Goal: Task Accomplishment & Management: Use online tool/utility

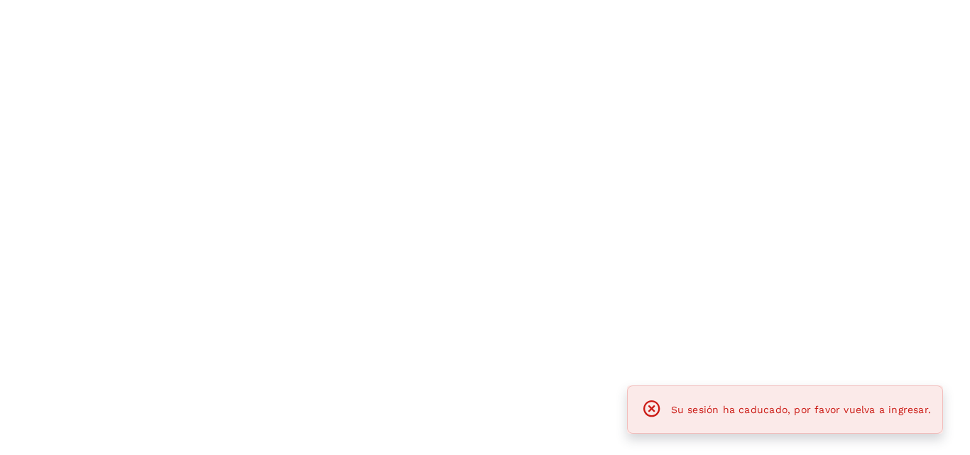
click at [333, 59] on div at bounding box center [485, 227] width 970 height 455
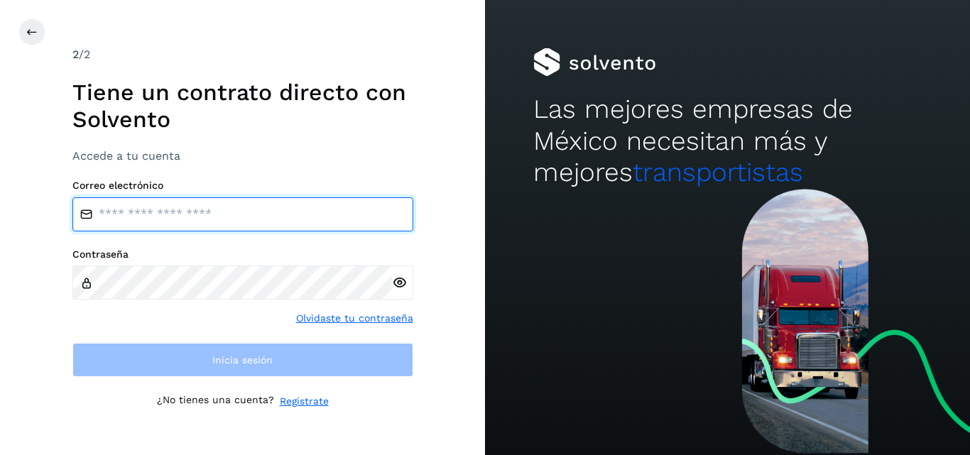
click at [282, 197] on input "email" at bounding box center [242, 214] width 341 height 34
type input "**********"
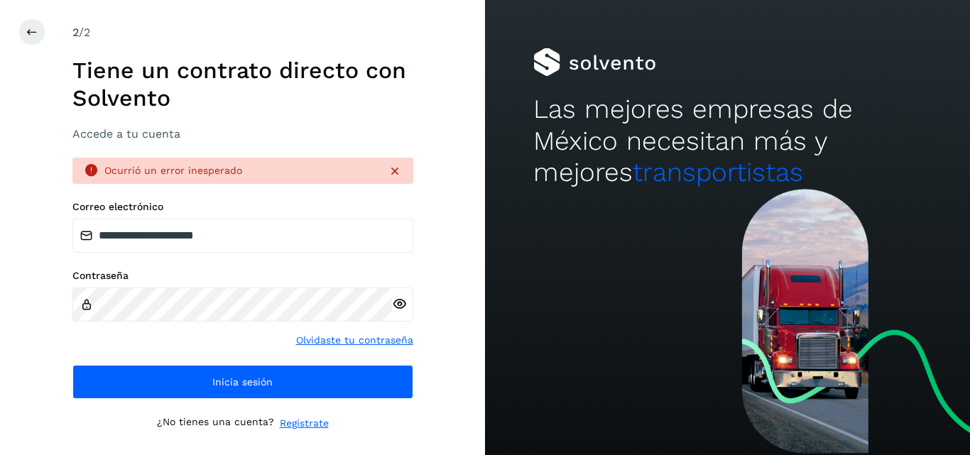
click at [399, 307] on icon at bounding box center [399, 304] width 15 height 15
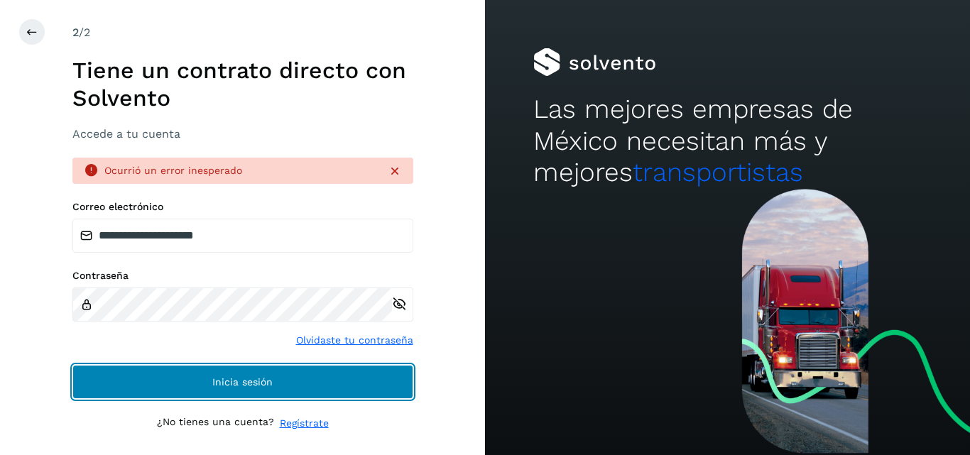
click at [251, 385] on span "Inicia sesión" at bounding box center [242, 382] width 60 height 10
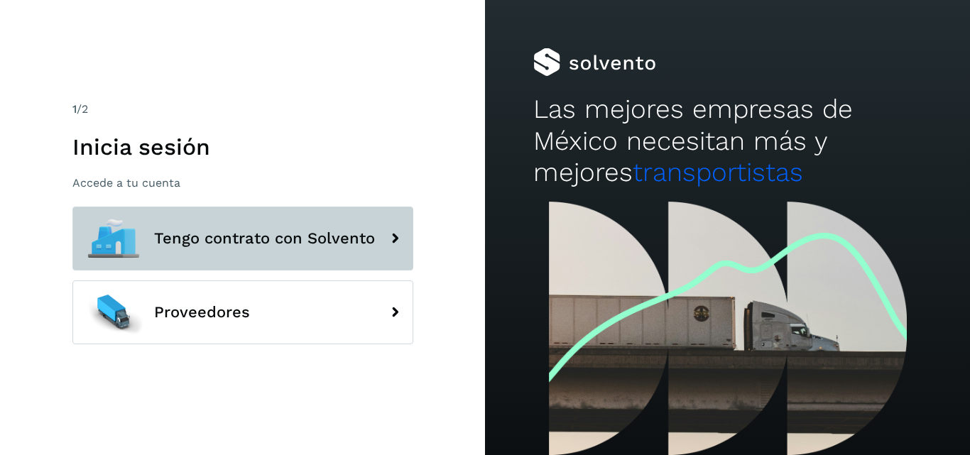
click at [238, 260] on button "Tengo contrato con Solvento" at bounding box center [242, 239] width 341 height 64
click at [351, 235] on span "Tengo contrato con Solvento" at bounding box center [264, 238] width 221 height 17
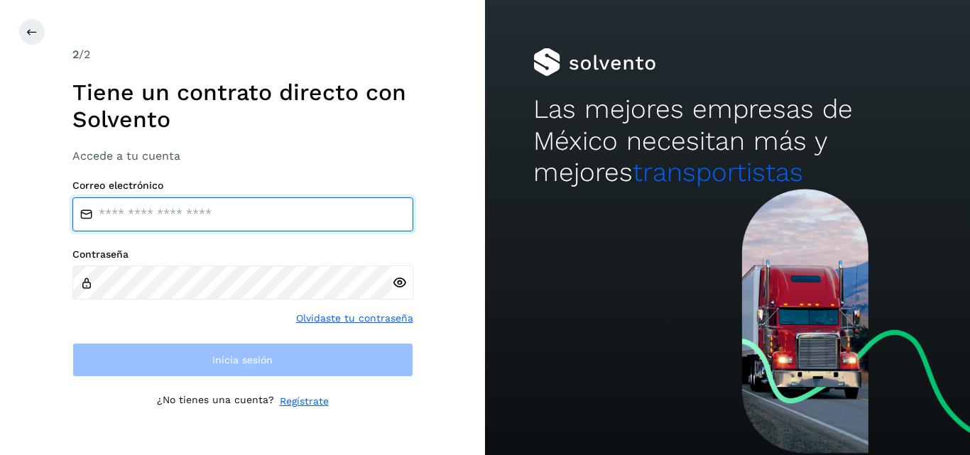
click at [261, 218] on input "email" at bounding box center [242, 214] width 341 height 34
type input "**********"
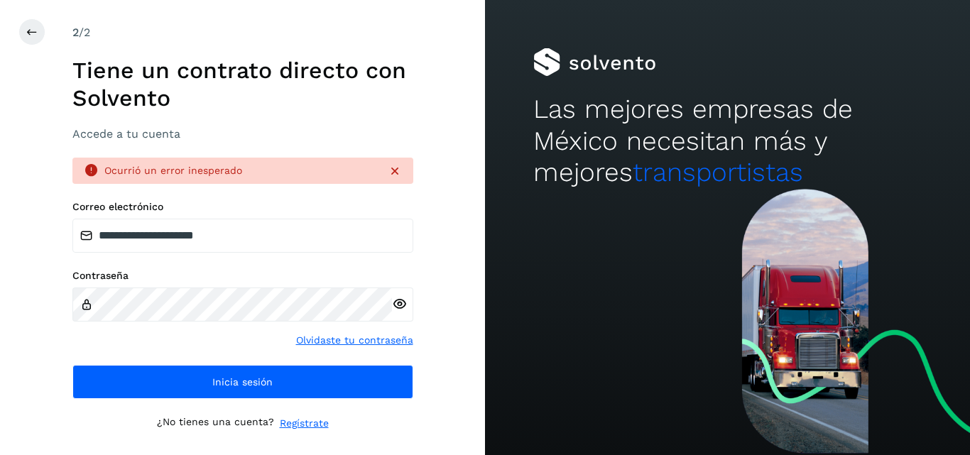
click at [398, 308] on icon at bounding box center [399, 304] width 15 height 15
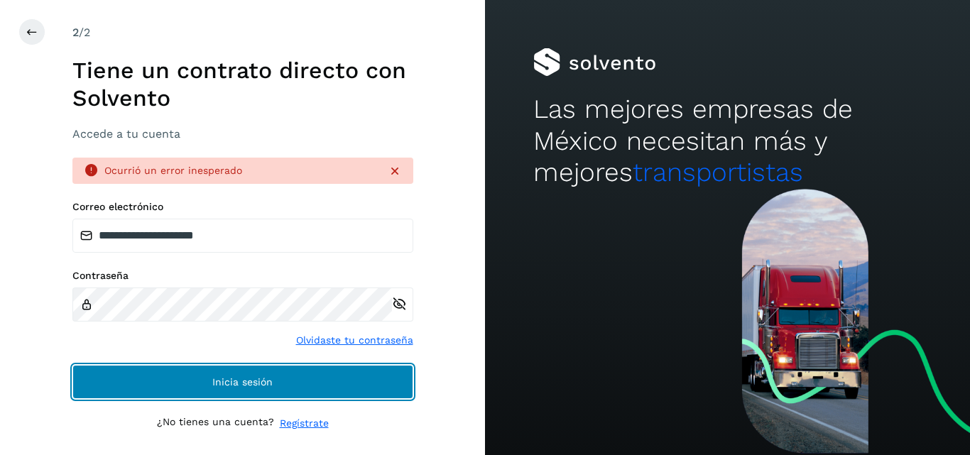
click at [267, 379] on span "Inicia sesión" at bounding box center [242, 382] width 60 height 10
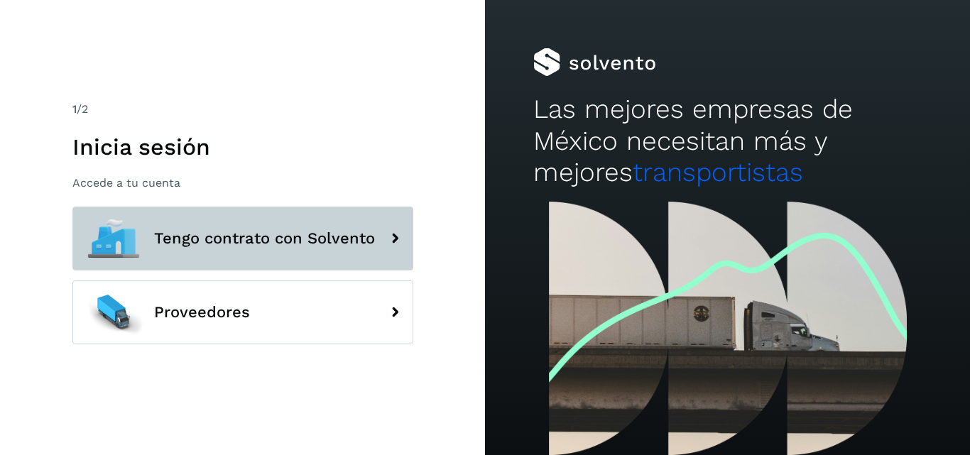
click at [317, 261] on button "Tengo contrato con Solvento" at bounding box center [242, 239] width 341 height 64
click at [331, 224] on button "Tengo contrato con Solvento" at bounding box center [242, 239] width 341 height 64
click at [341, 235] on span "Tengo contrato con Solvento" at bounding box center [264, 238] width 221 height 17
click at [337, 229] on button "Tengo contrato con Solvento" at bounding box center [242, 239] width 341 height 64
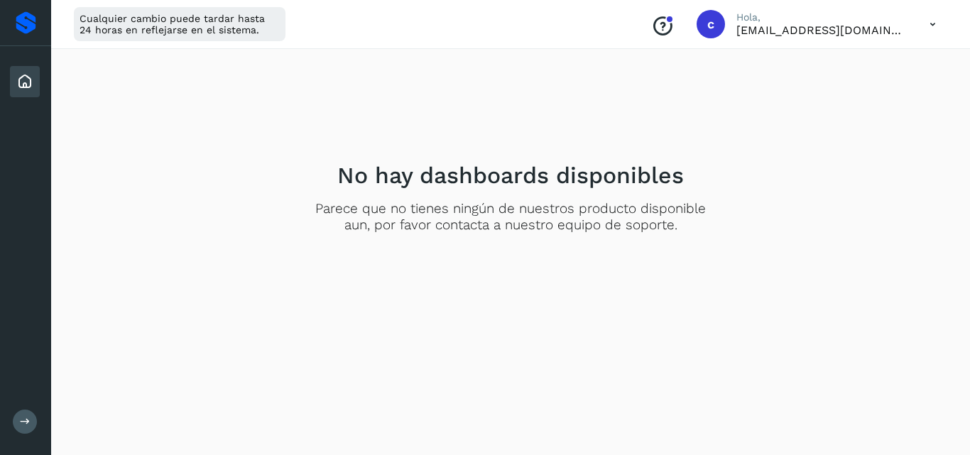
click at [397, 143] on div "No hay dashboards disponibles Parece que no tienes ningún de nuestros producto …" at bounding box center [510, 197] width 884 height 273
click at [29, 85] on icon at bounding box center [24, 81] width 17 height 17
click at [26, 27] on div at bounding box center [26, 22] width 21 height 23
drag, startPoint x: 21, startPoint y: 84, endPoint x: 24, endPoint y: 115, distance: 30.7
click at [24, 115] on div "Inicio" at bounding box center [25, 81] width 51 height 71
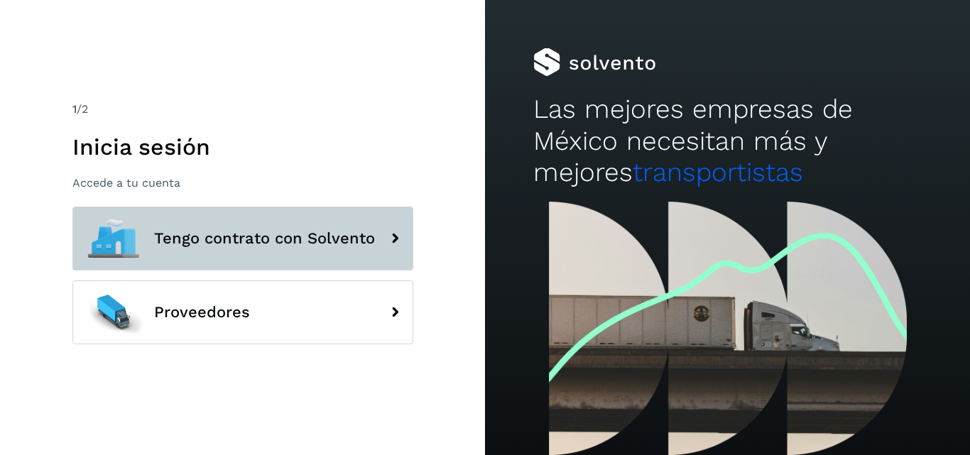
click at [314, 244] on span "Tengo contrato con Solvento" at bounding box center [264, 238] width 221 height 17
click at [319, 236] on span "Tengo contrato con Solvento" at bounding box center [264, 238] width 221 height 17
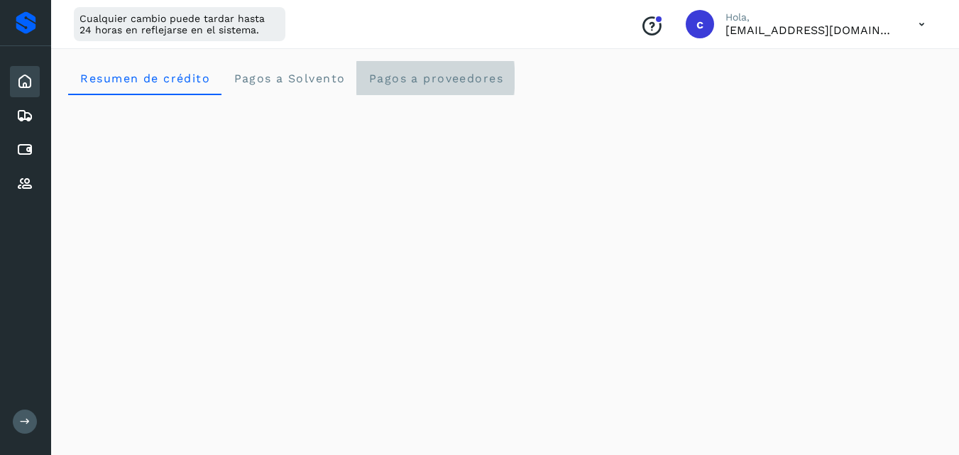
click at [415, 72] on span "Pagos a proveedores" at bounding box center [436, 78] width 136 height 13
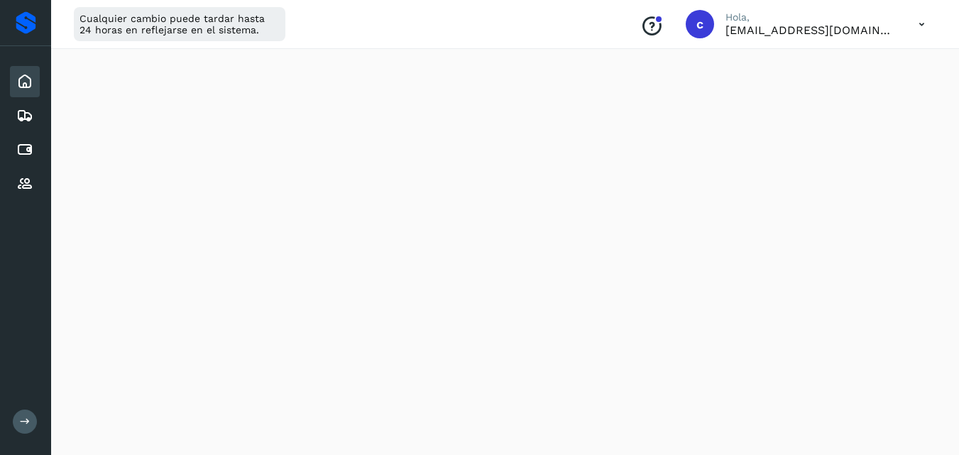
scroll to position [562, 0]
